Goal: Find specific page/section: Find specific page/section

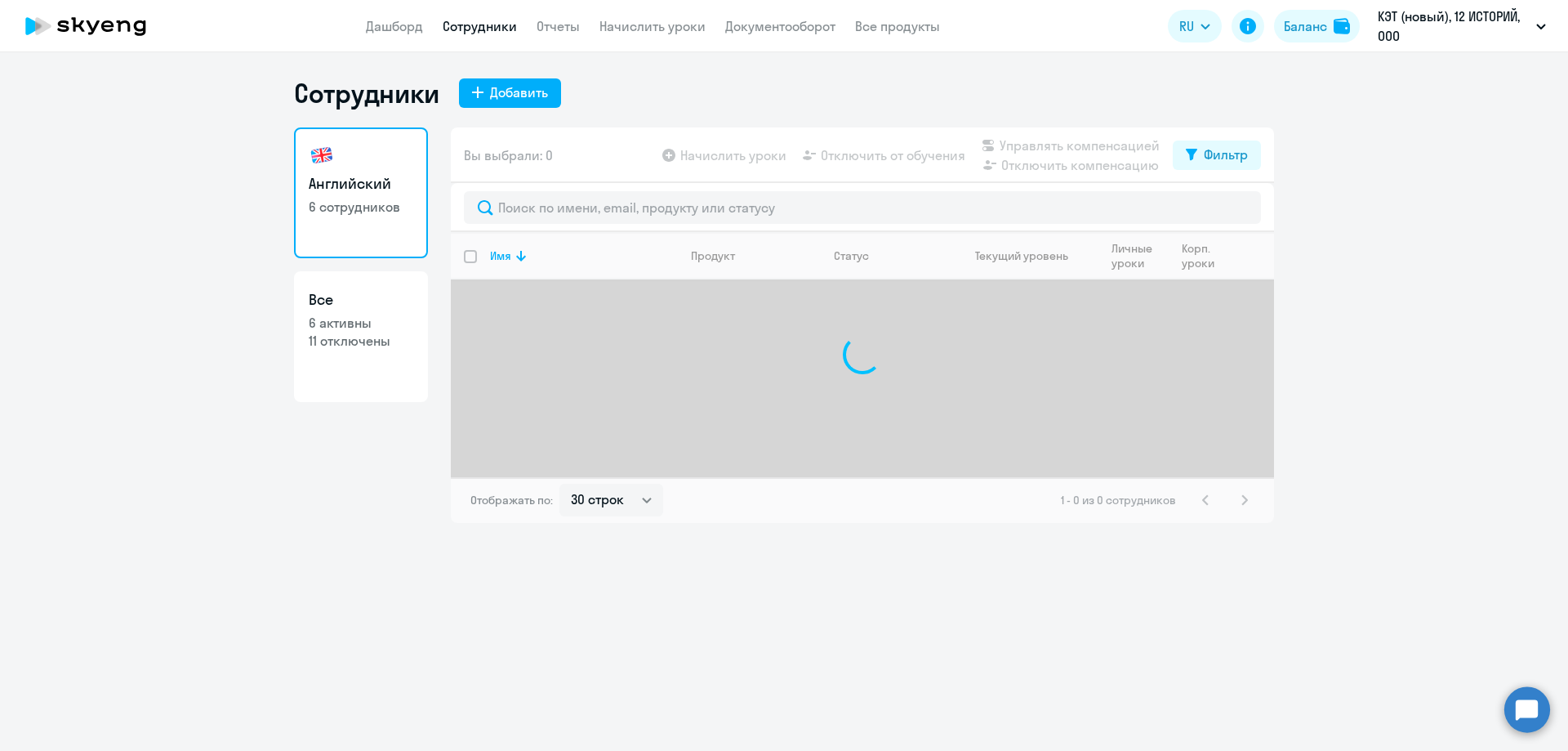
select select "30"
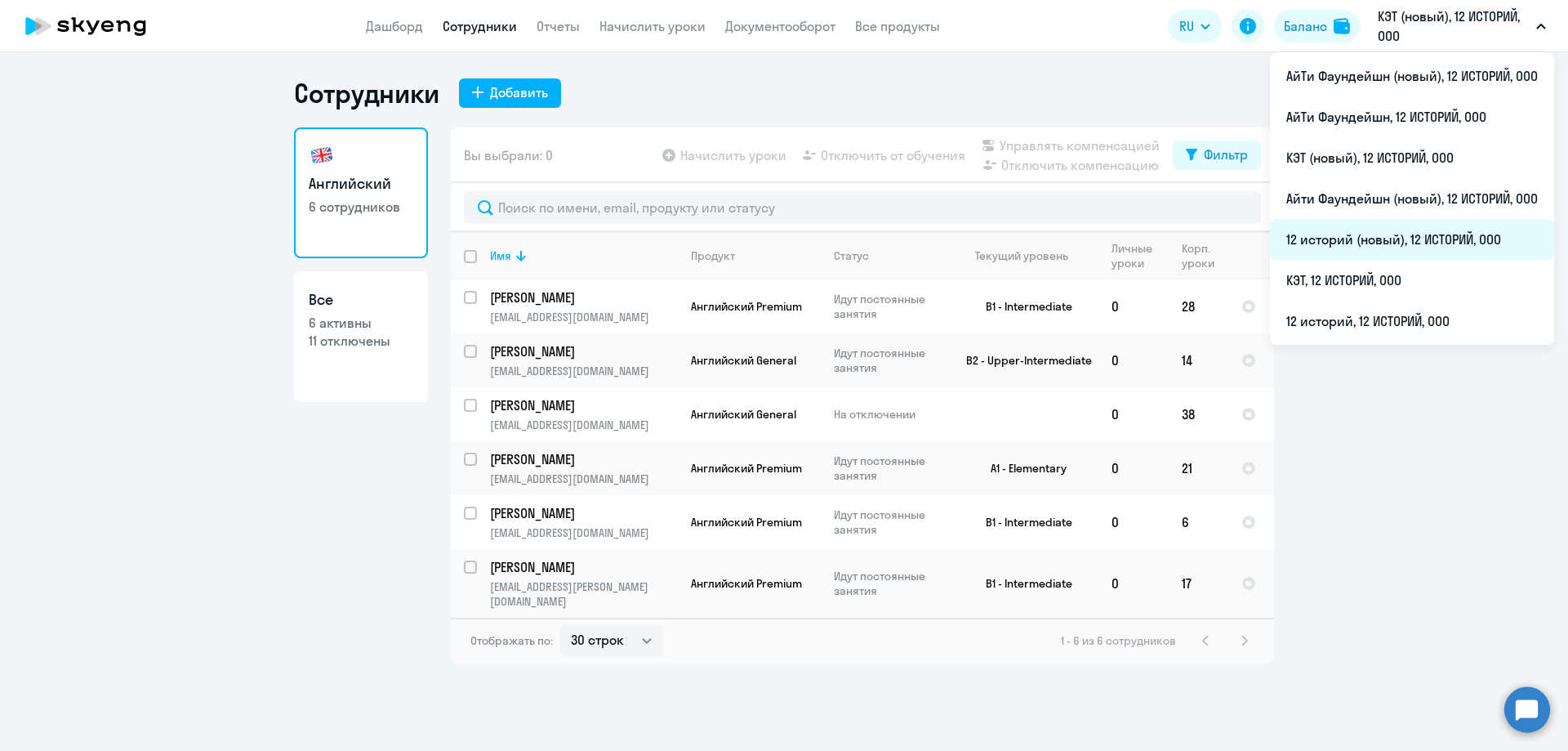
click at [1432, 235] on li "12 историй (новый), 12 ИСТОРИЙ, ООО" at bounding box center [1411, 239] width 284 height 41
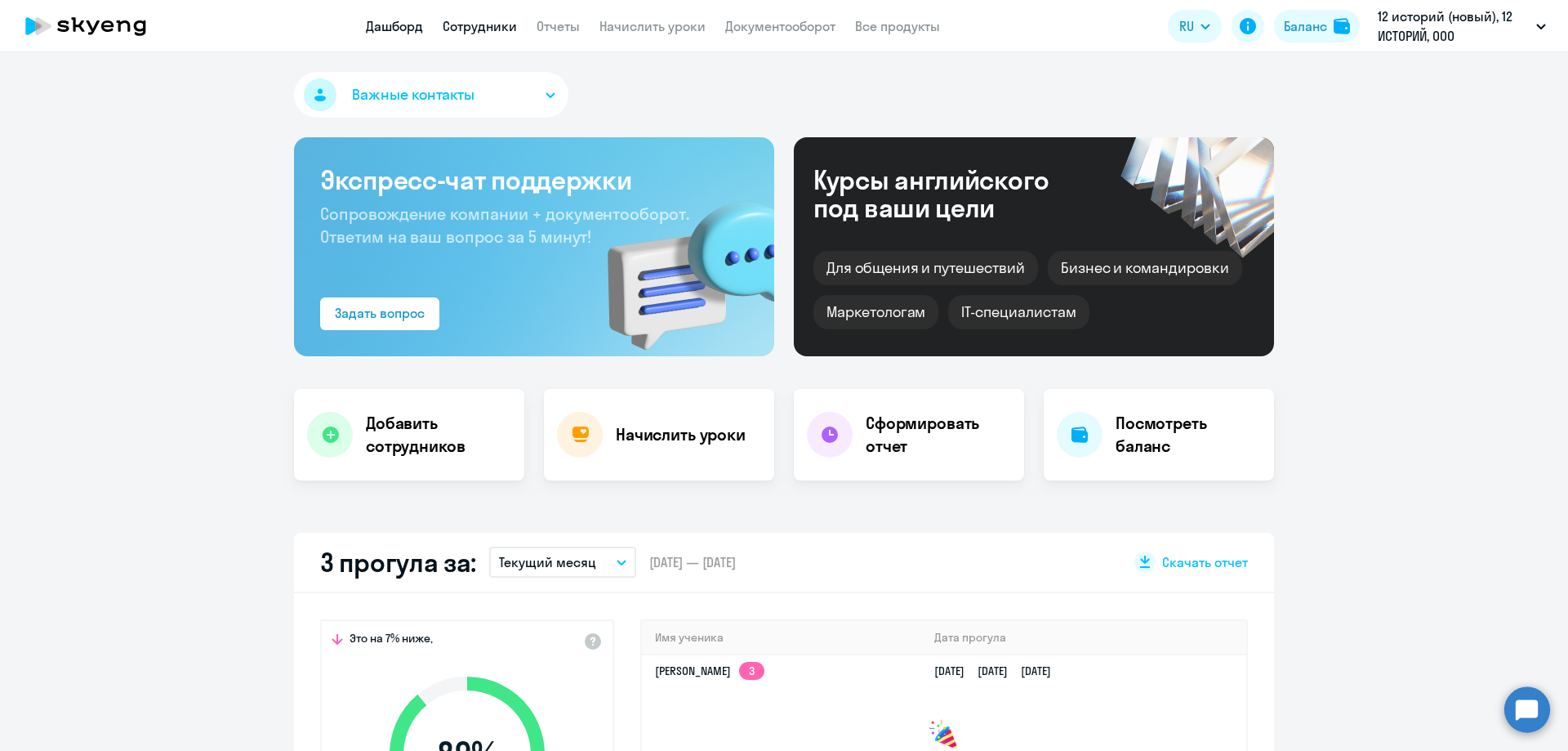
click at [481, 25] on link "Сотрудники" at bounding box center [480, 26] width 74 height 16
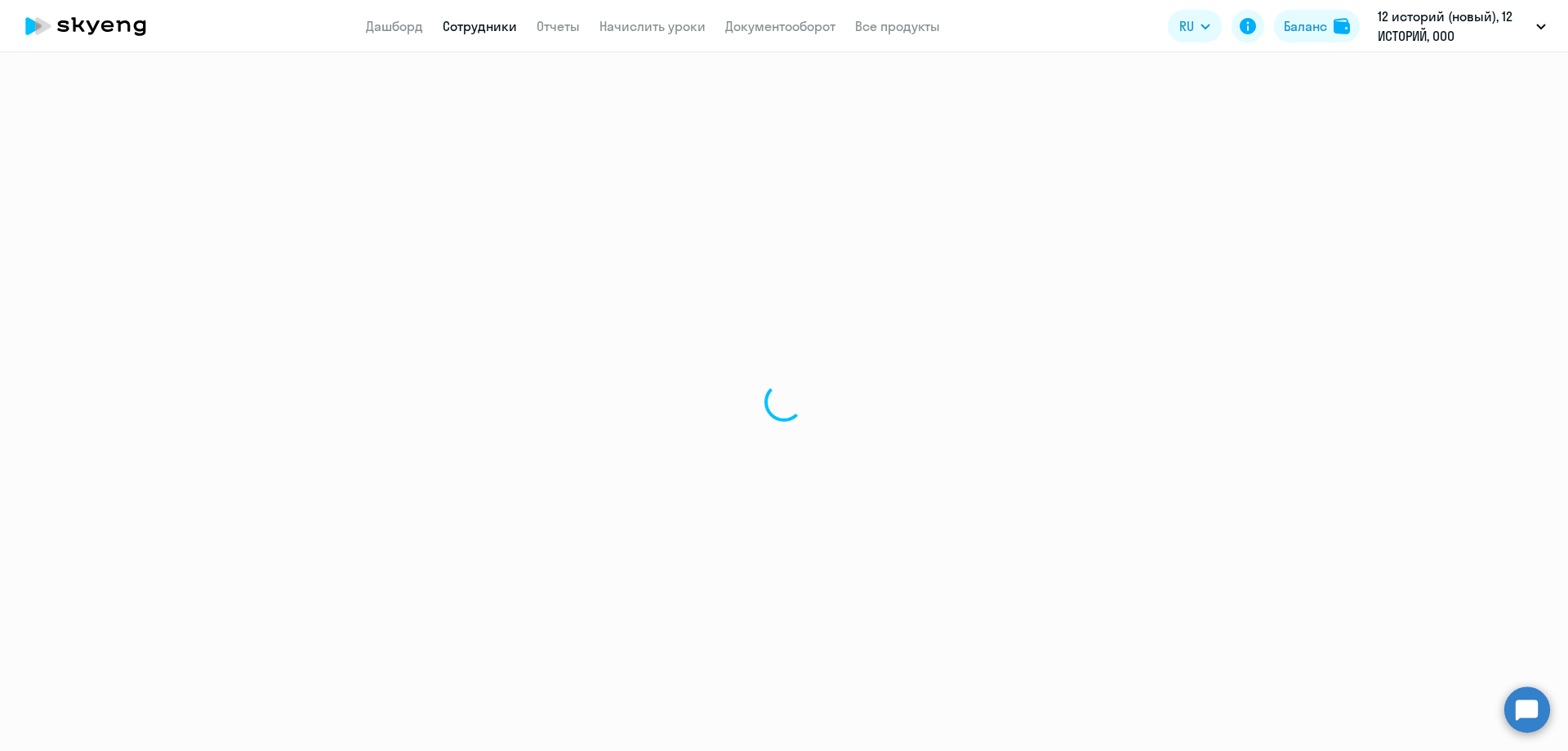
select select "30"
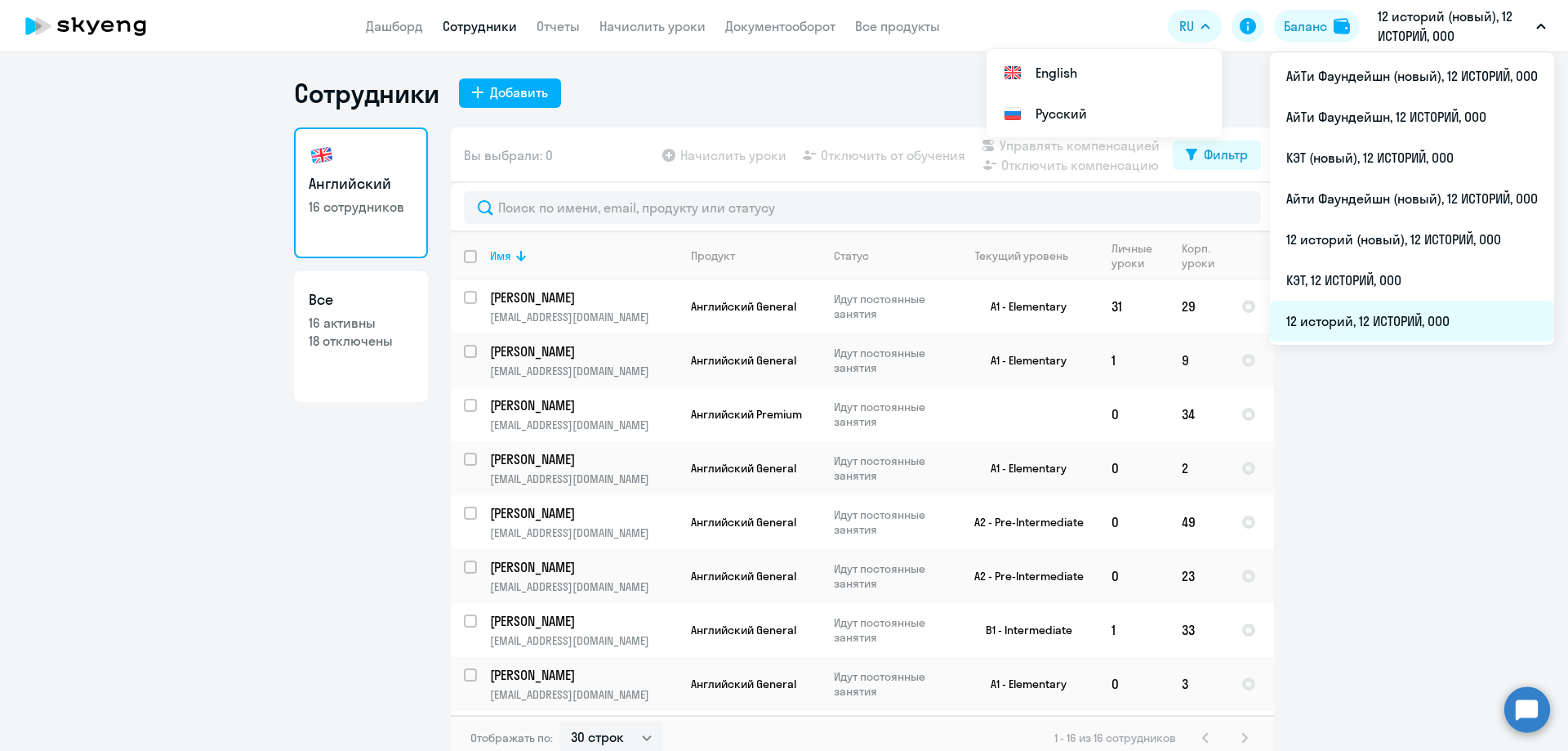
click at [1483, 317] on li "12 историй, 12 ИСТОРИЙ, ООО" at bounding box center [1411, 320] width 284 height 41
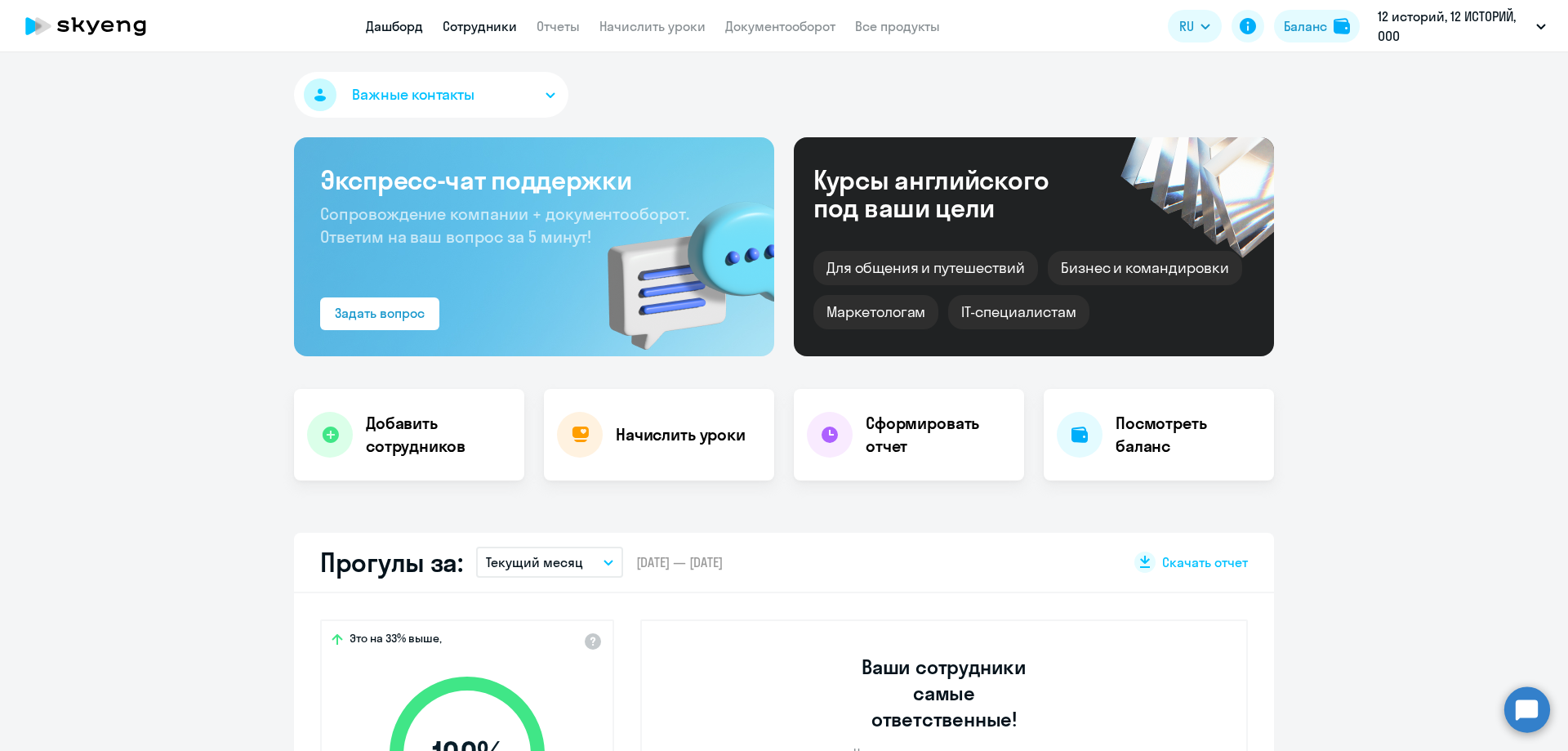
click at [469, 29] on link "Сотрудники" at bounding box center [480, 26] width 74 height 16
select select "30"
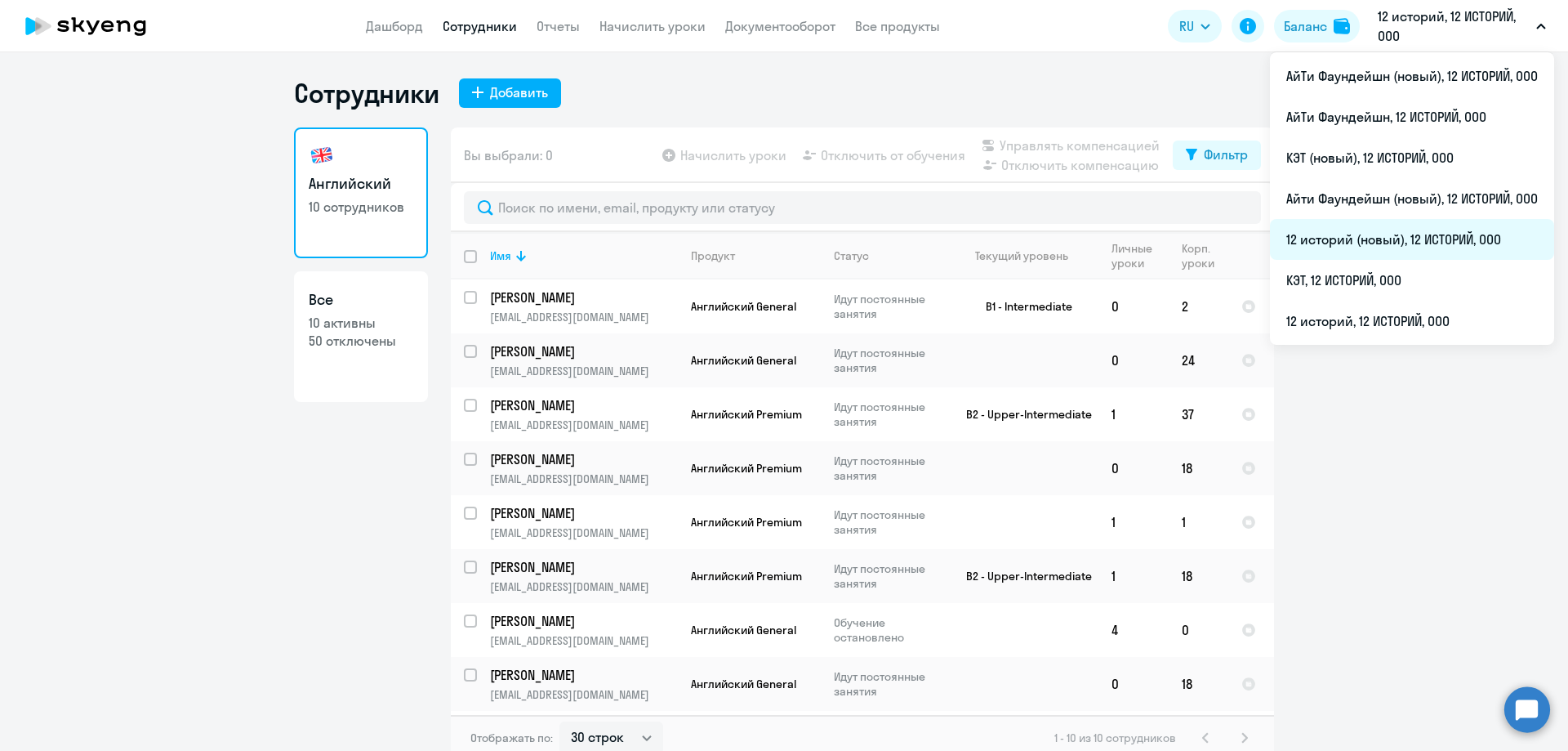
click at [1413, 233] on li "12 историй (новый), 12 ИСТОРИЙ, ООО" at bounding box center [1411, 239] width 284 height 41
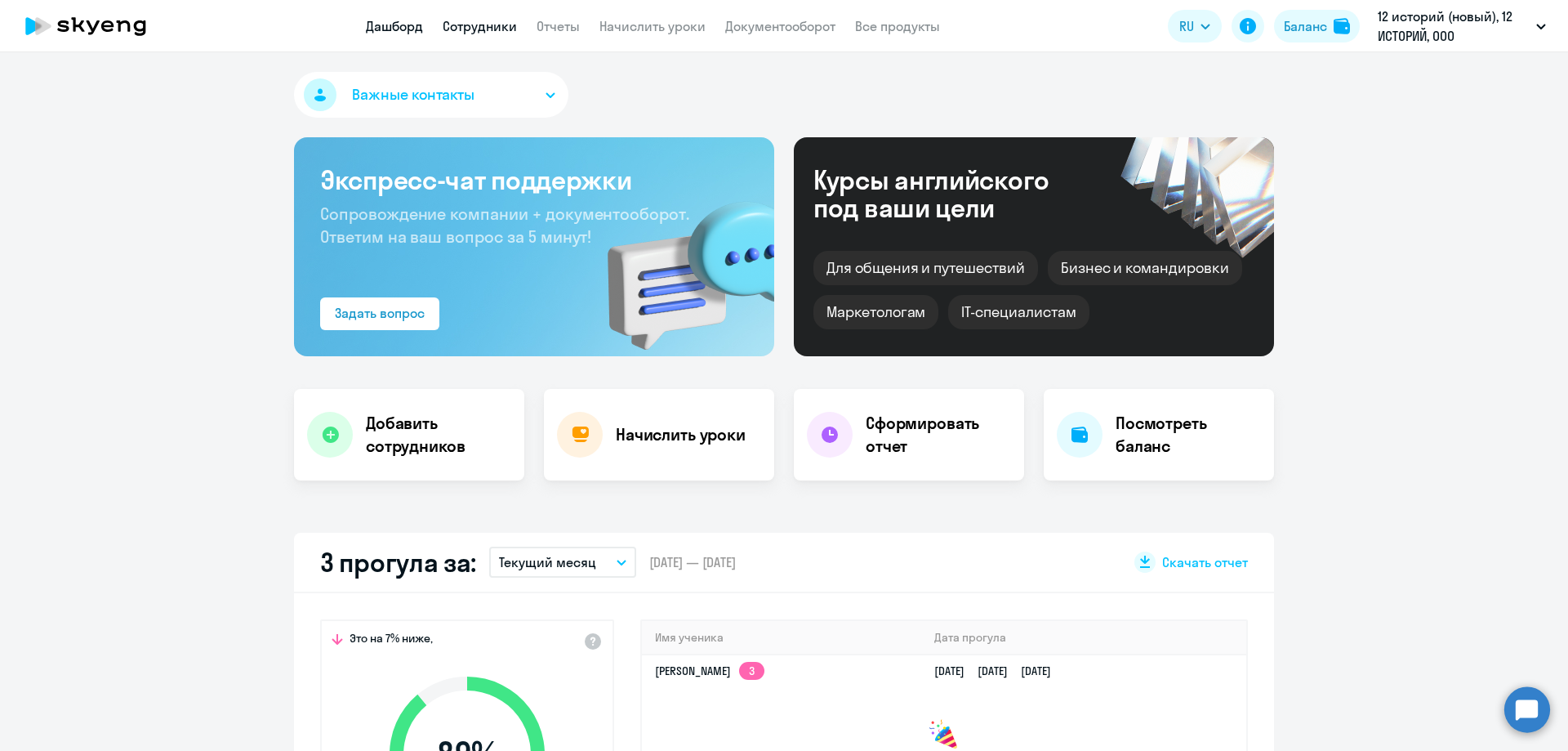
click at [487, 29] on link "Сотрудники" at bounding box center [480, 26] width 74 height 16
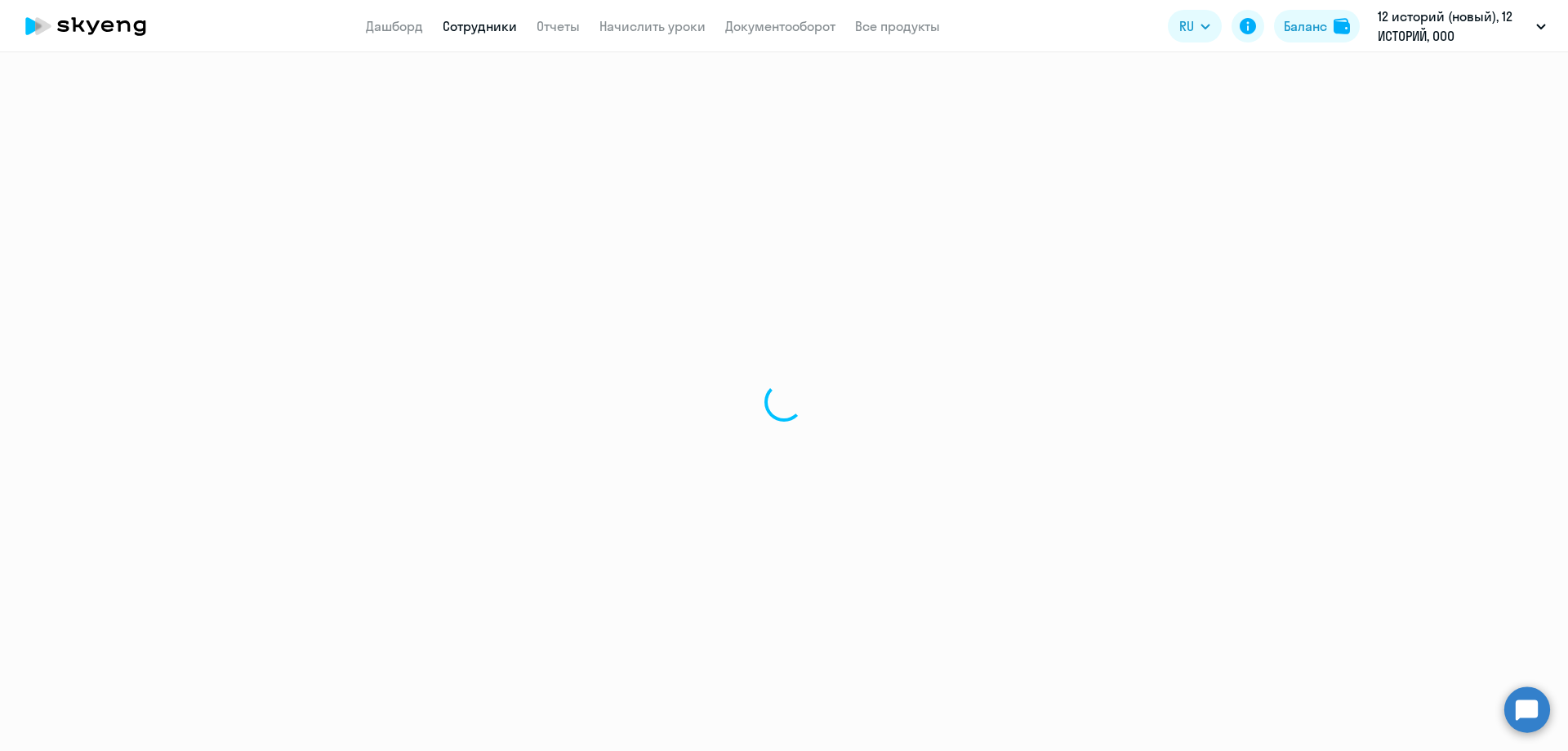
select select "30"
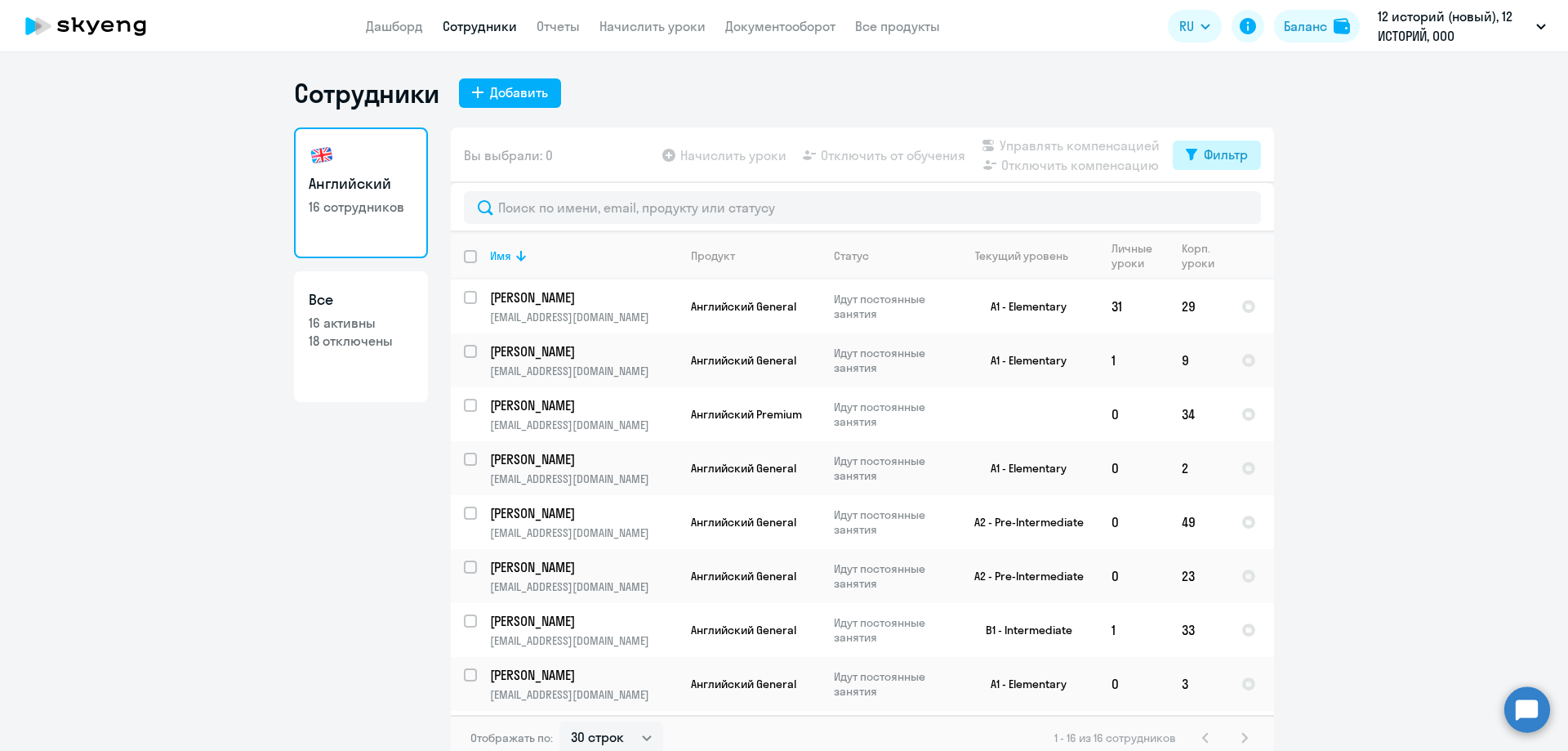
click at [1206, 157] on div "Фильтр" at bounding box center [1225, 154] width 44 height 20
click at [1220, 211] on span at bounding box center [1228, 208] width 28 height 16
click at [1214, 208] on input "checkbox" at bounding box center [1213, 207] width 1 height 1
checkbox input "true"
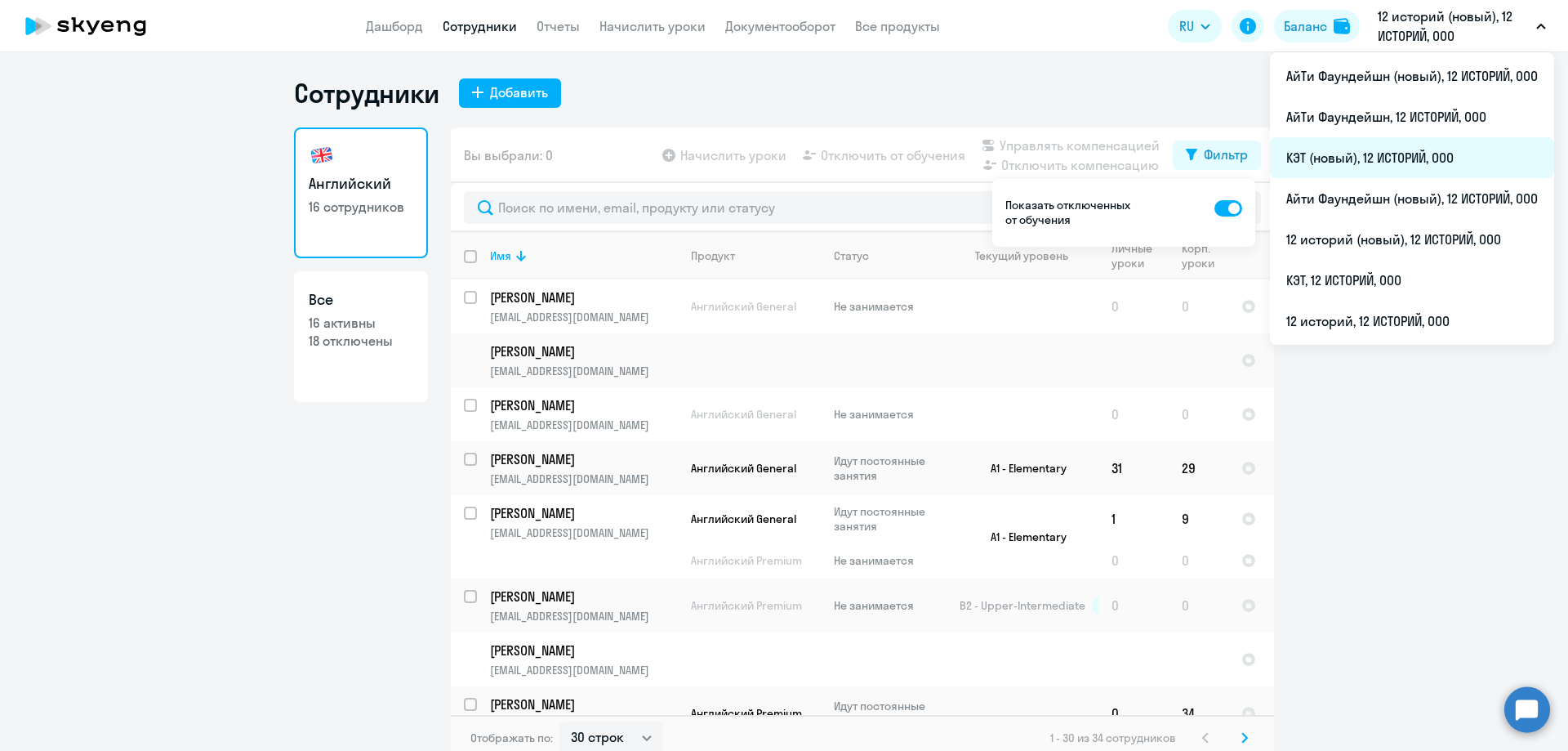
click at [1416, 153] on li "КЭТ (новый), 12 ИСТОРИЙ, ООО" at bounding box center [1411, 157] width 284 height 41
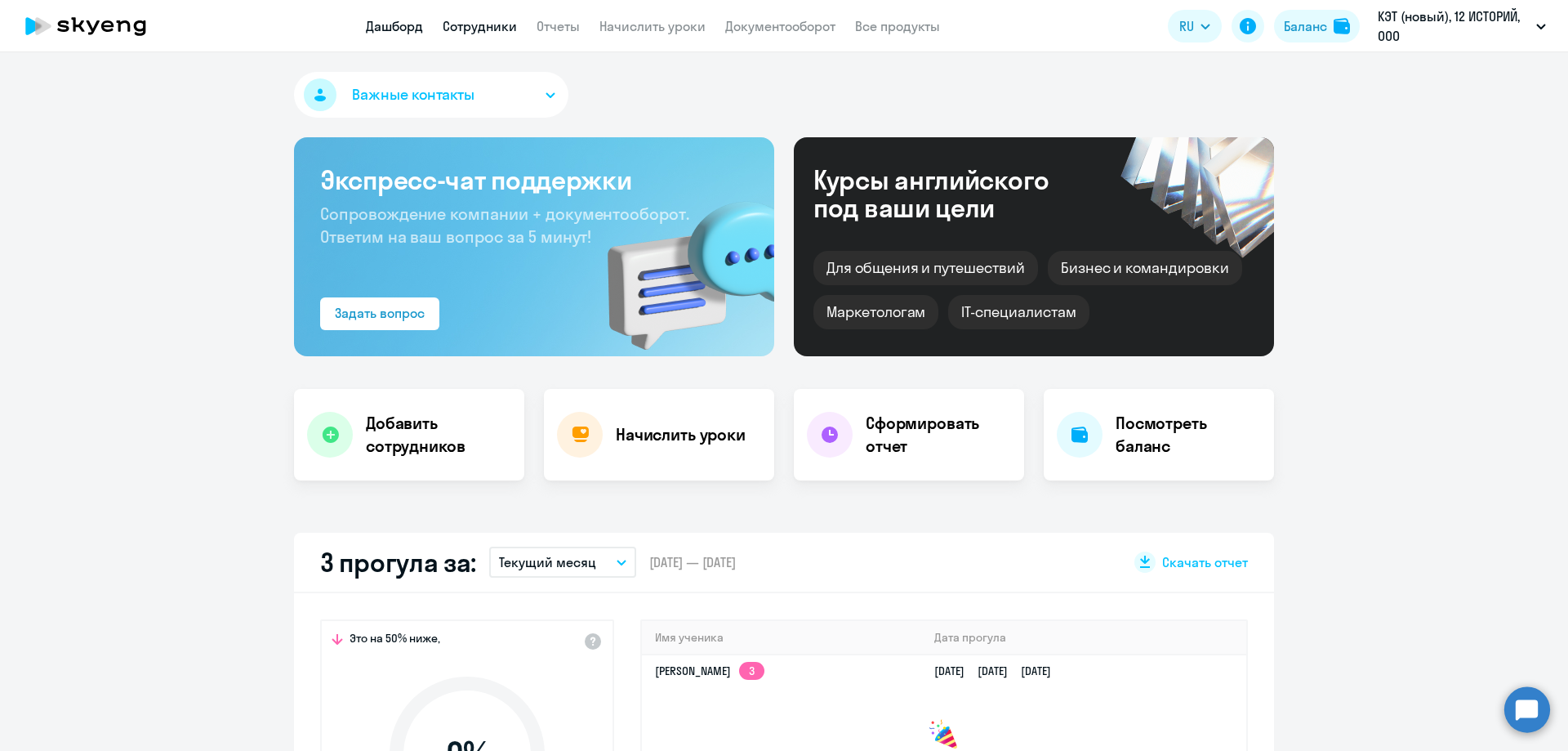
select select "30"
click at [473, 33] on link "Сотрудники" at bounding box center [480, 26] width 74 height 16
select select "30"
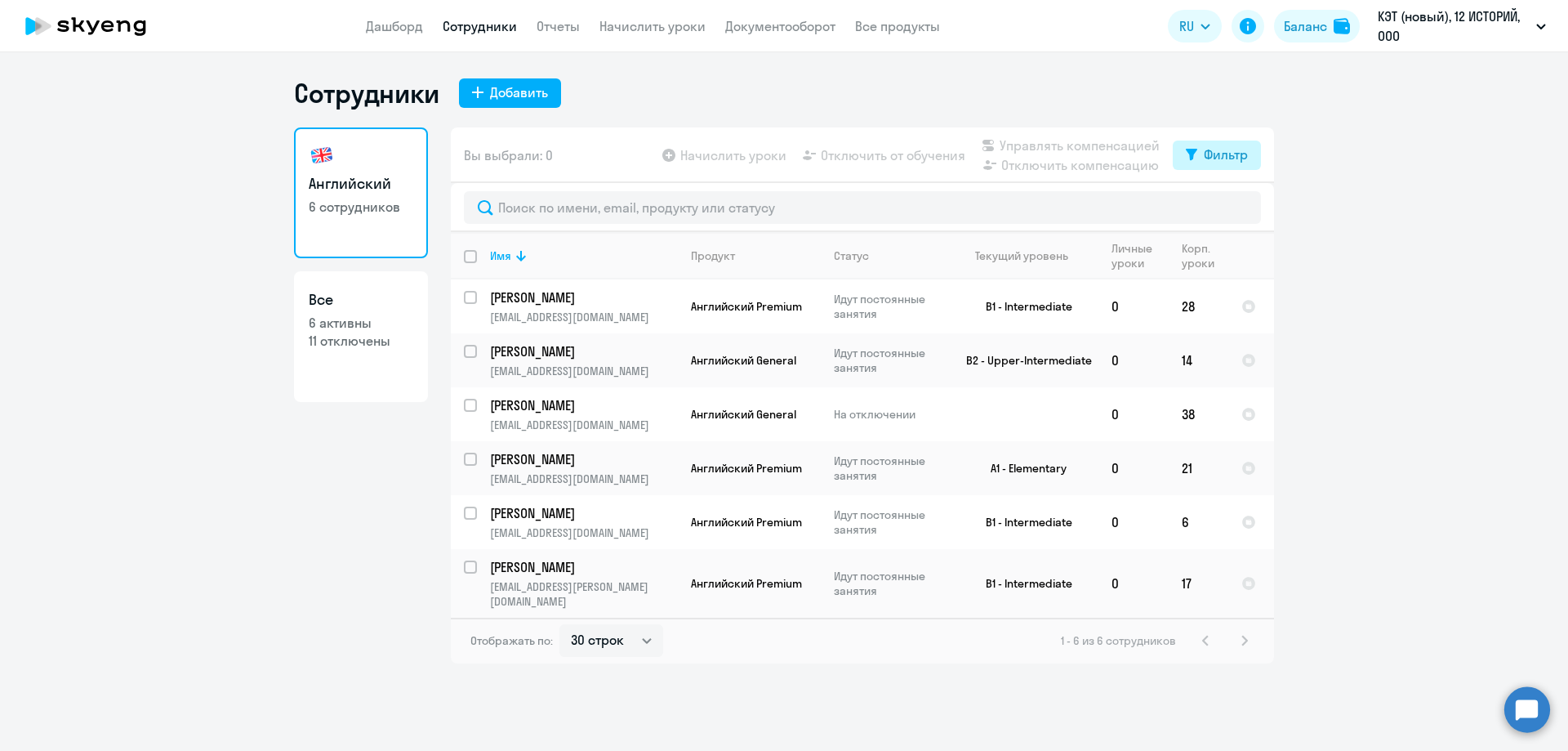
click at [1228, 160] on div "Фильтр" at bounding box center [1225, 154] width 44 height 20
click at [1247, 210] on span at bounding box center [1234, 208] width 28 height 16
click at [1220, 208] on input "checkbox" at bounding box center [1219, 207] width 1 height 1
checkbox input "true"
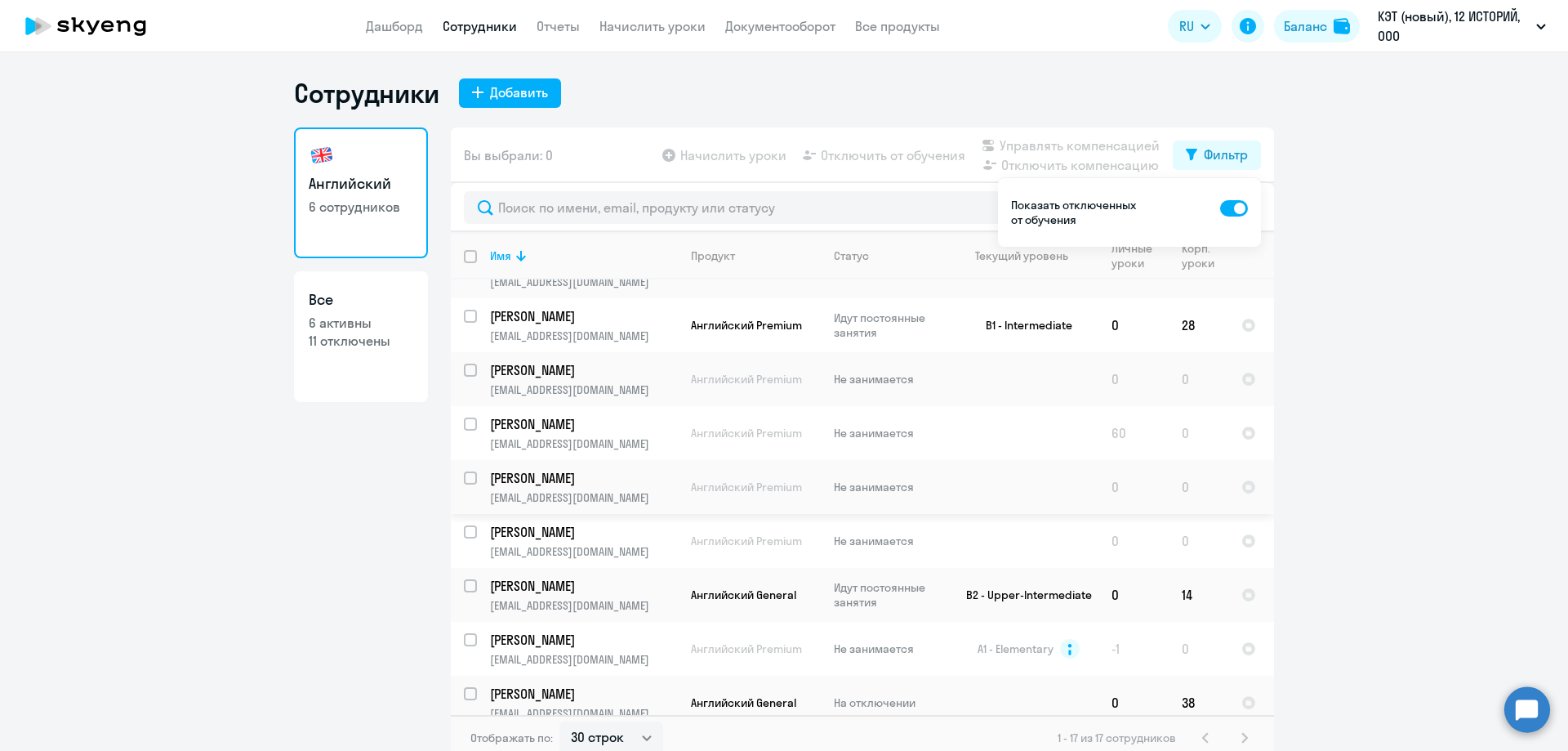
scroll to position [245, 0]
